Goal: Information Seeking & Learning: Understand process/instructions

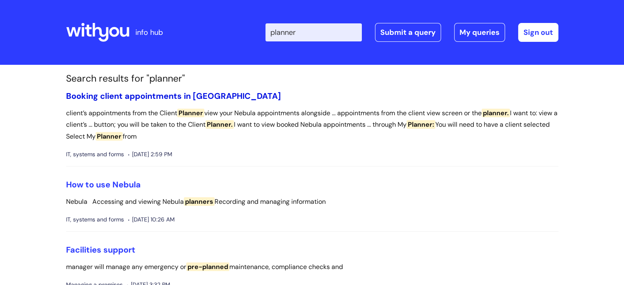
click at [177, 94] on link "Booking client appointments in [GEOGRAPHIC_DATA]" at bounding box center [173, 96] width 215 height 11
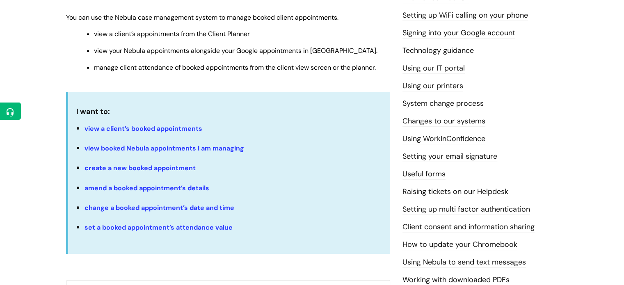
scroll to position [246, 0]
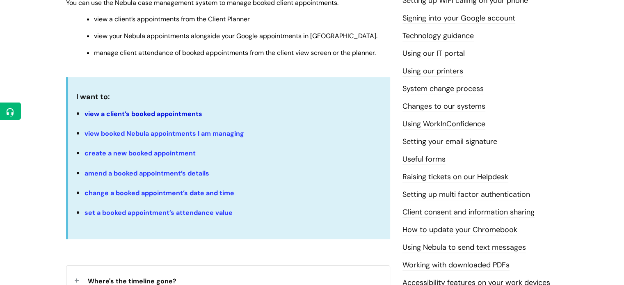
click at [189, 114] on link "view a client’s booked appointments" at bounding box center [143, 113] width 118 height 9
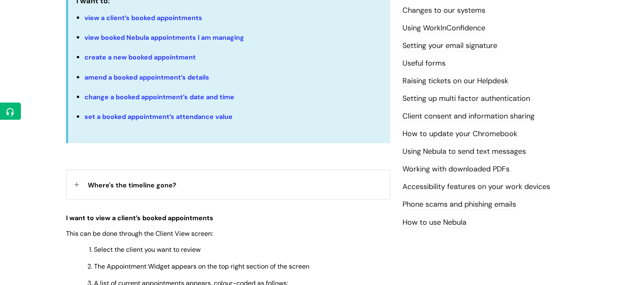
scroll to position [451, 0]
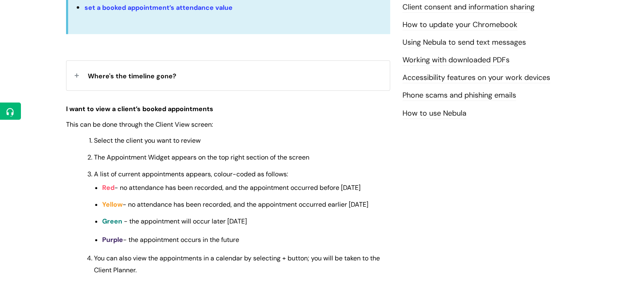
click at [413, 110] on link "How to use Nebula" at bounding box center [434, 113] width 64 height 11
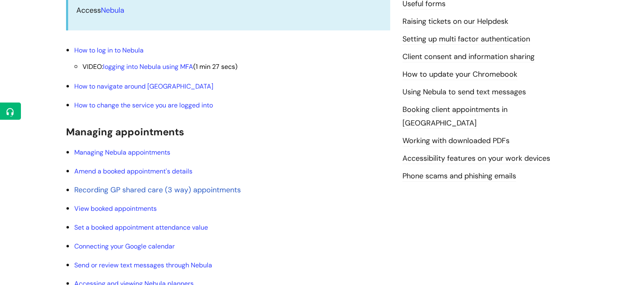
scroll to position [410, 0]
